Goal: Information Seeking & Learning: Learn about a topic

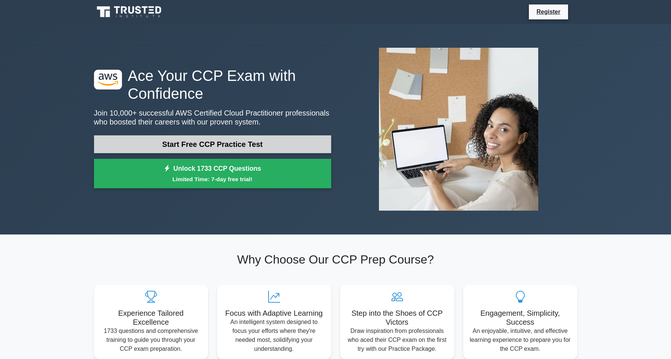
click at [194, 149] on link "Start Free CCP Practice Test" at bounding box center [212, 144] width 237 height 18
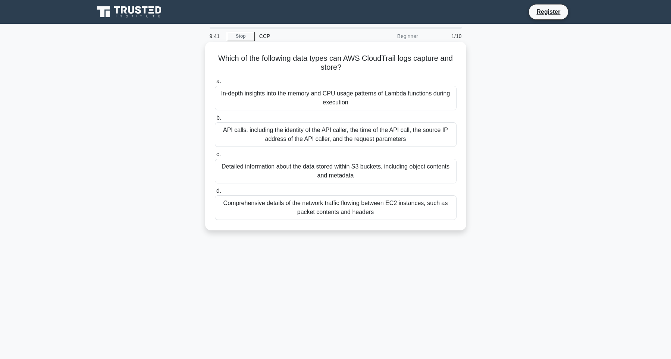
click at [351, 173] on div "Detailed information about the data stored within S3 buckets, including object …" at bounding box center [336, 171] width 242 height 25
click at [215, 157] on input "c. Detailed information about the data stored within S3 buckets, including obje…" at bounding box center [215, 154] width 0 height 5
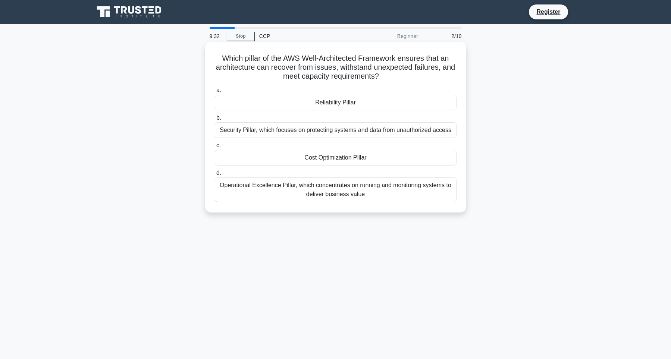
click at [350, 109] on div "Reliability Pillar" at bounding box center [336, 103] width 242 height 16
click at [215, 93] on input "a. Reliability Pillar" at bounding box center [215, 90] width 0 height 5
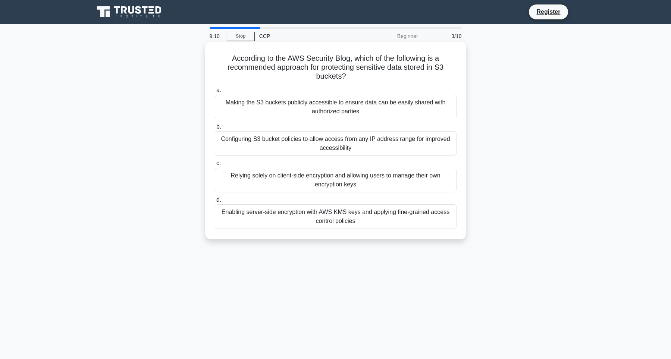
click at [331, 224] on div "Enabling server-side encryption with AWS KMS keys and applying fine-grained acc…" at bounding box center [336, 217] width 242 height 25
click at [215, 203] on input "d. Enabling server-side encryption with AWS KMS keys and applying fine-grained …" at bounding box center [215, 200] width 0 height 5
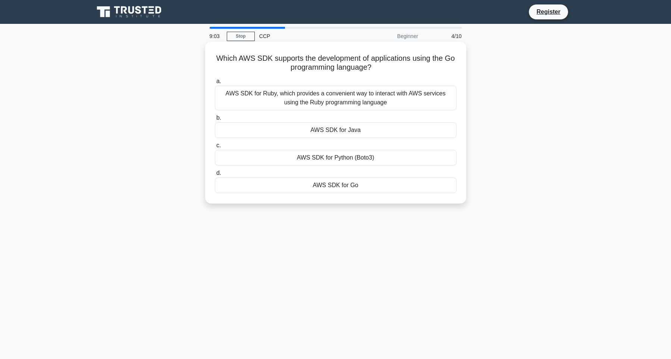
click at [358, 193] on div "AWS SDK for Go" at bounding box center [336, 186] width 242 height 16
click at [215, 176] on input "d. AWS SDK for Go" at bounding box center [215, 173] width 0 height 5
